Goal: Task Accomplishment & Management: Complete application form

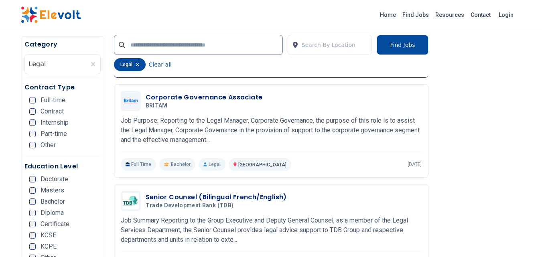
scroll to position [962, 0]
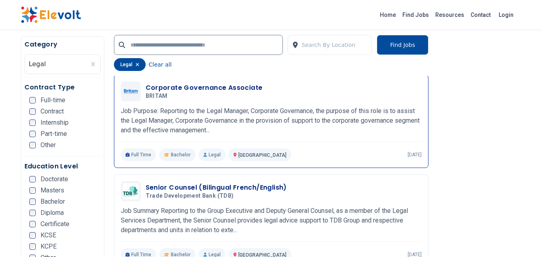
click at [210, 89] on h3 "Corporate Governance Associate" at bounding box center [204, 88] width 117 height 10
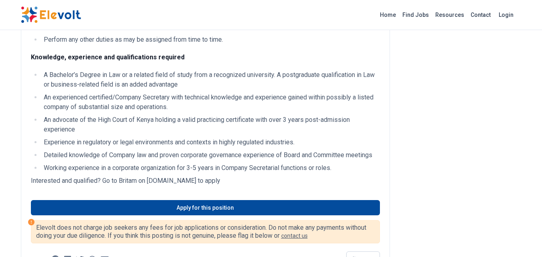
scroll to position [521, 0]
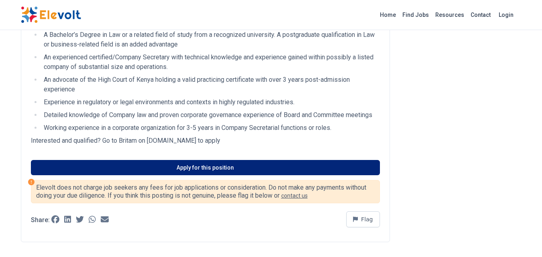
click at [231, 167] on link "Apply for this position" at bounding box center [205, 167] width 349 height 15
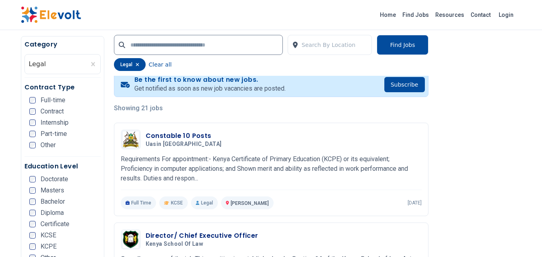
scroll to position [160, 0]
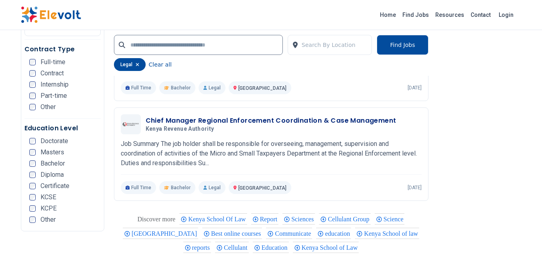
scroll to position [1484, 0]
